Goal: Obtain resource: Download file/media

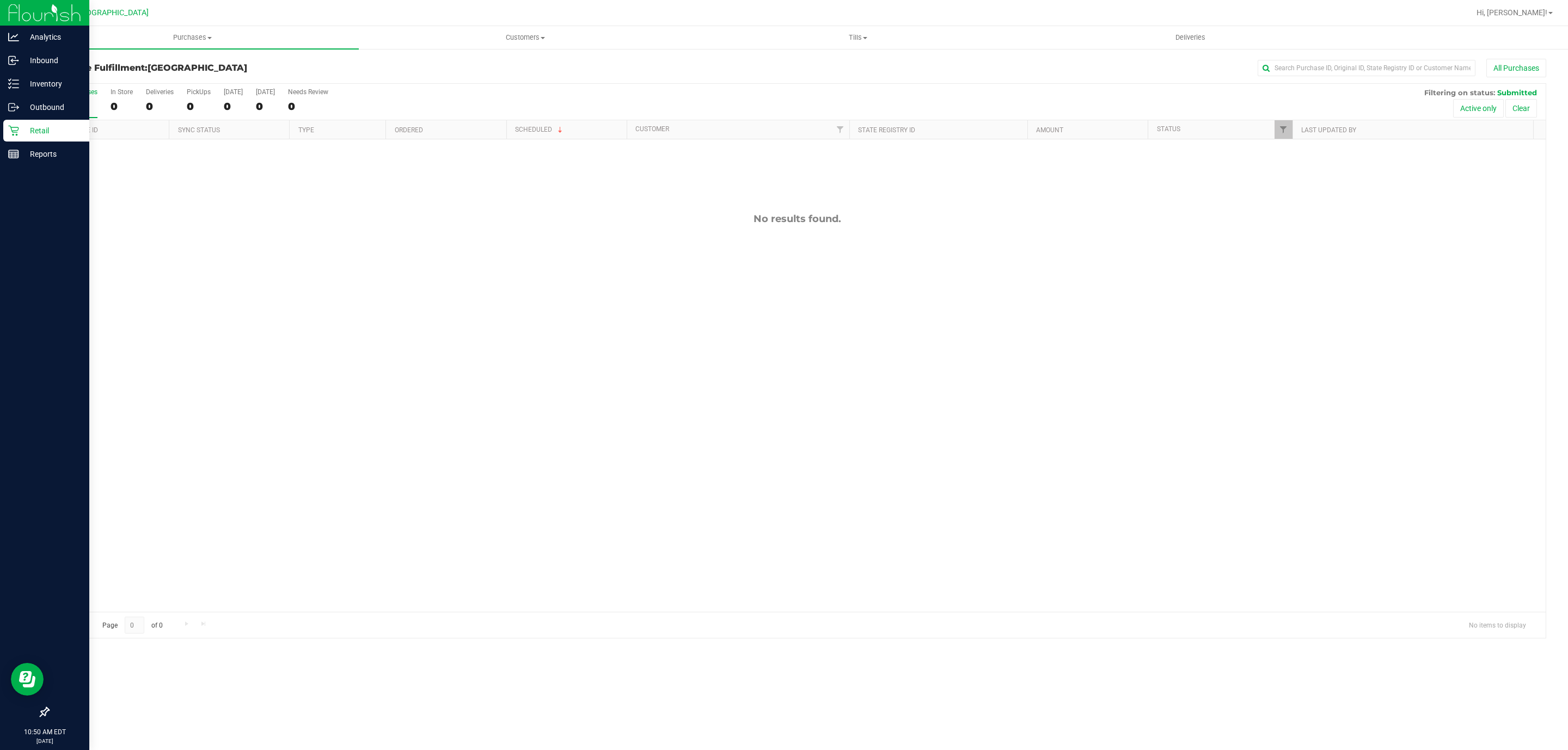
click at [48, 126] on p "Retail" at bounding box center [51, 130] width 65 height 13
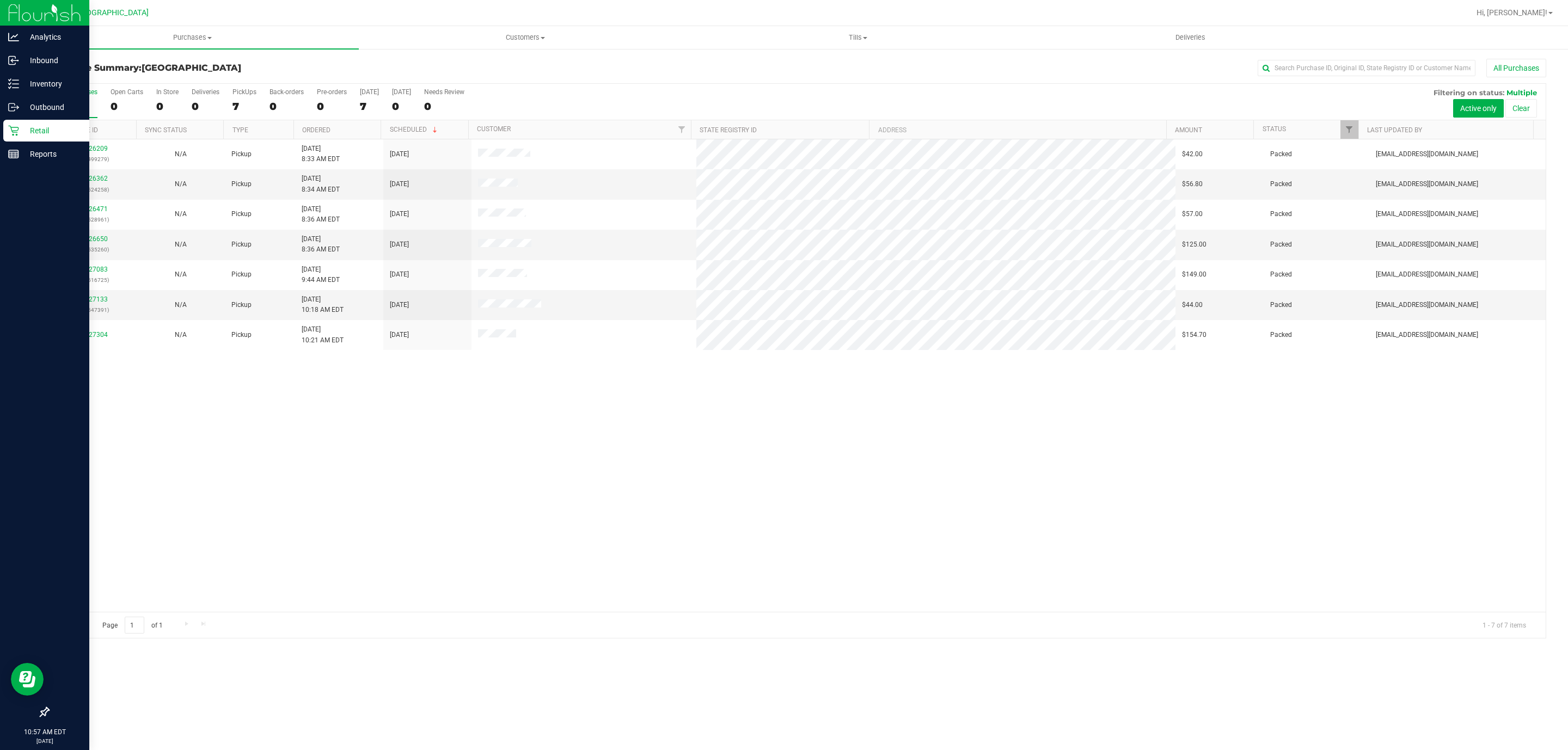
click at [54, 133] on p "Retail" at bounding box center [51, 130] width 65 height 13
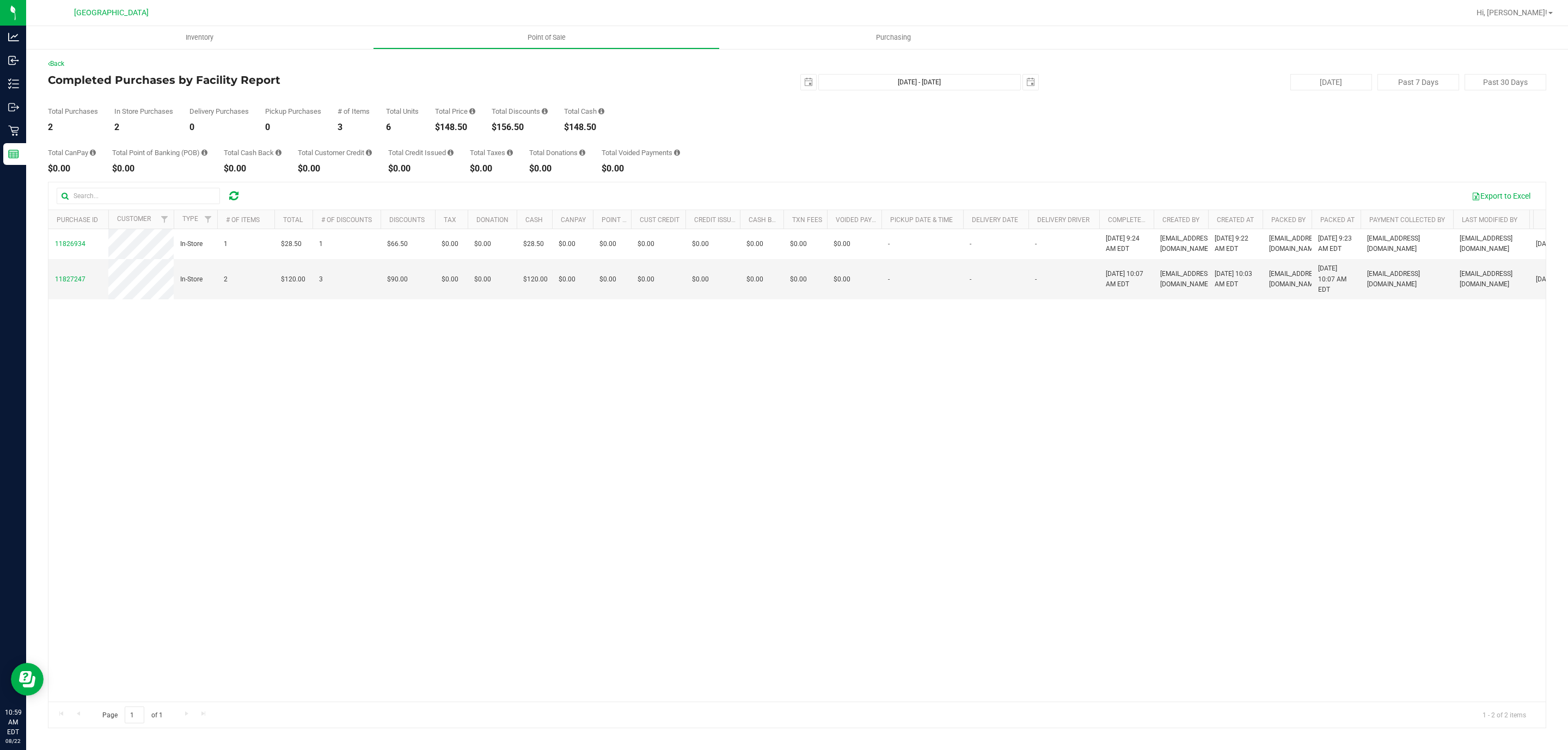
click at [438, 128] on div "$148.50" at bounding box center [455, 127] width 40 height 9
click at [451, 125] on div "$148.50" at bounding box center [455, 127] width 40 height 9
copy div "148.50"
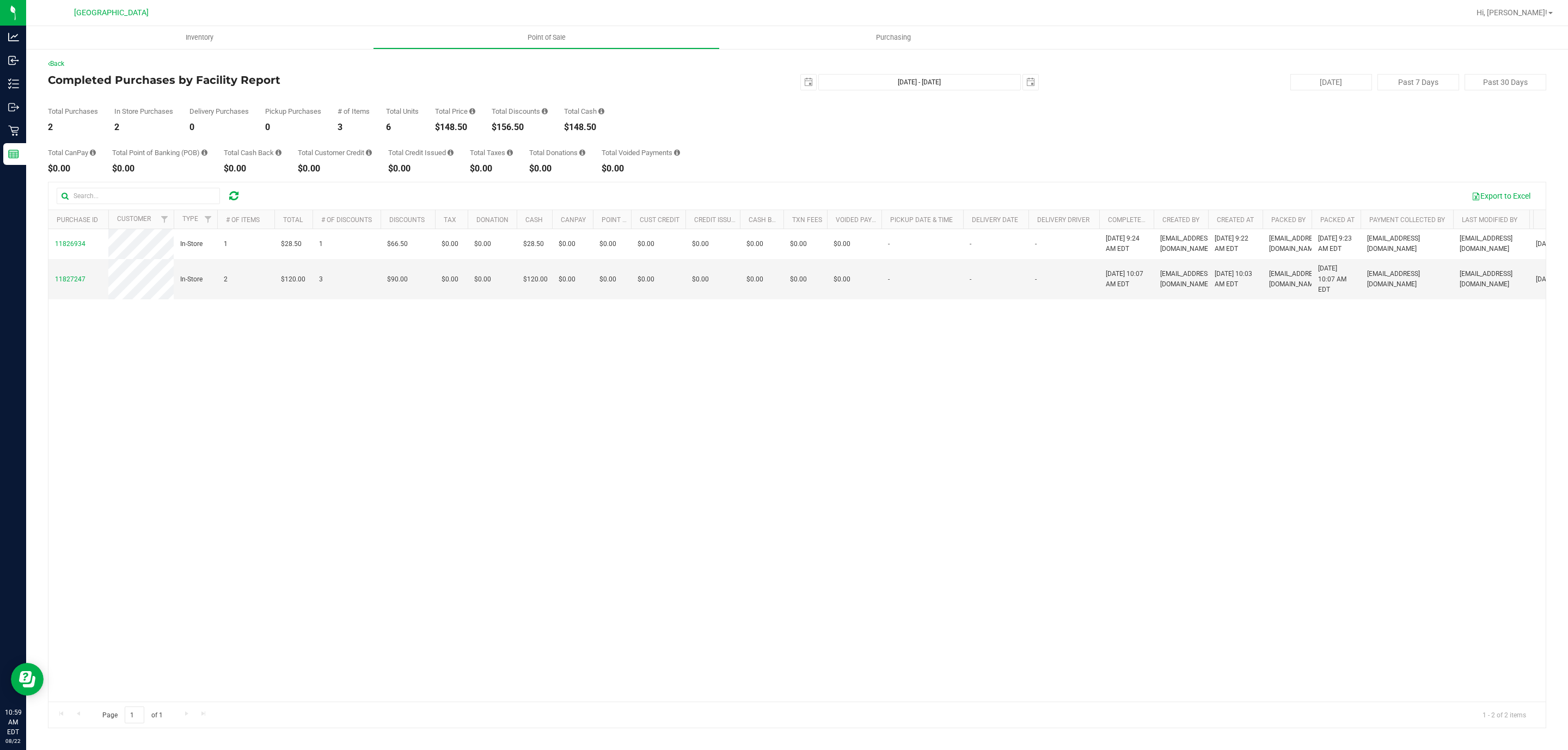
click at [239, 206] on div "Export to Excel" at bounding box center [797, 196] width 1497 height 27
click at [229, 197] on icon at bounding box center [234, 196] width 9 height 11
click at [462, 127] on div "$158.50" at bounding box center [455, 127] width 40 height 9
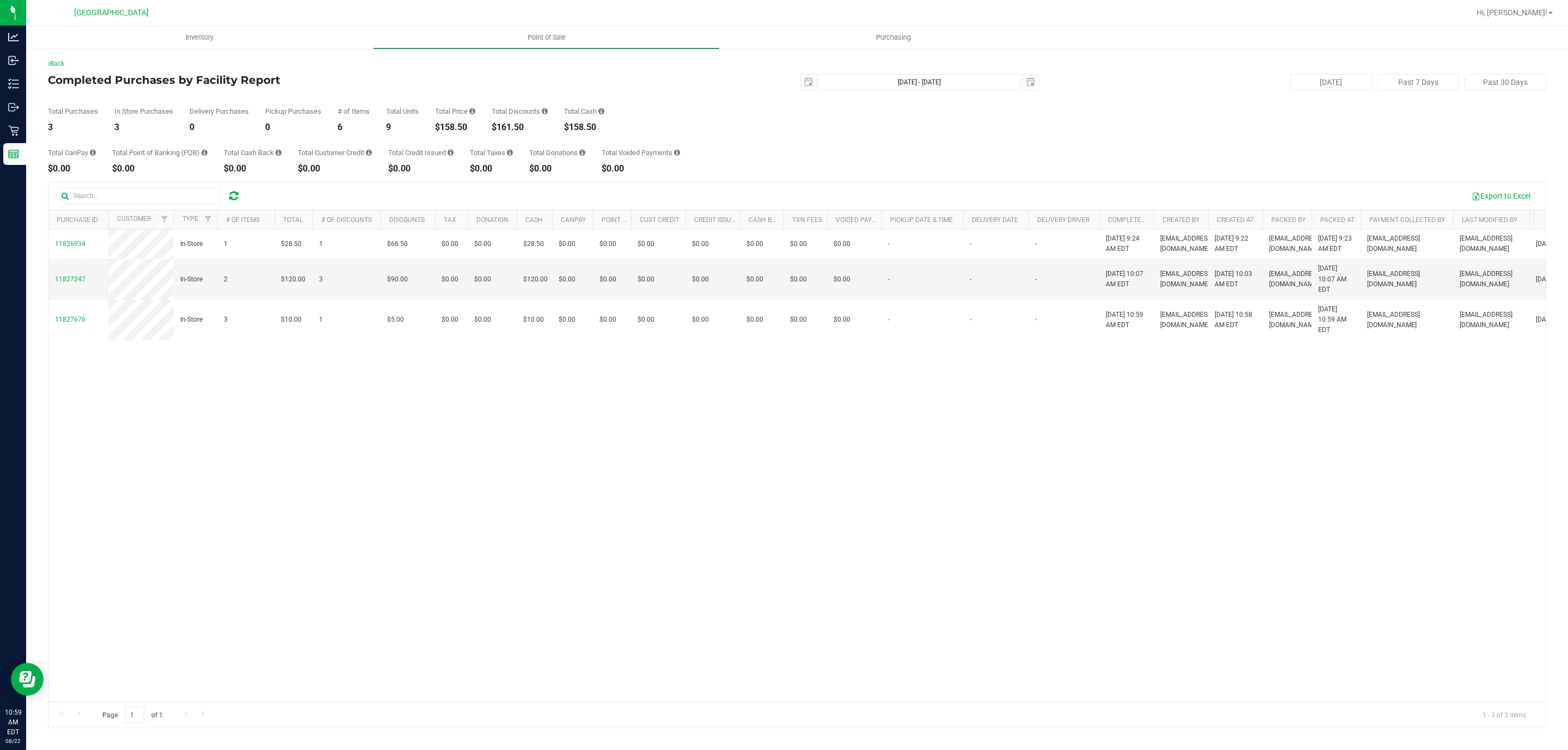
click at [462, 127] on div "$158.50" at bounding box center [455, 127] width 40 height 9
copy div "158.50"
